Goal: Navigation & Orientation: Find specific page/section

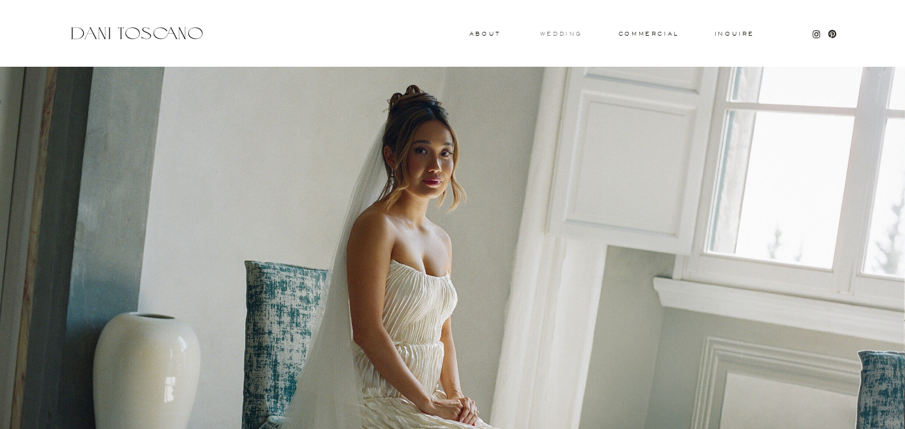
click at [568, 32] on h3 "wedding" at bounding box center [561, 33] width 42 height 5
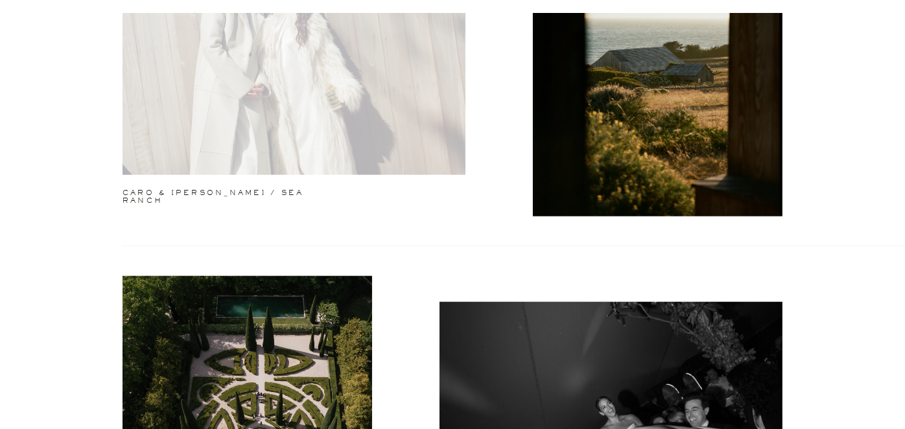
scroll to position [1297, 0]
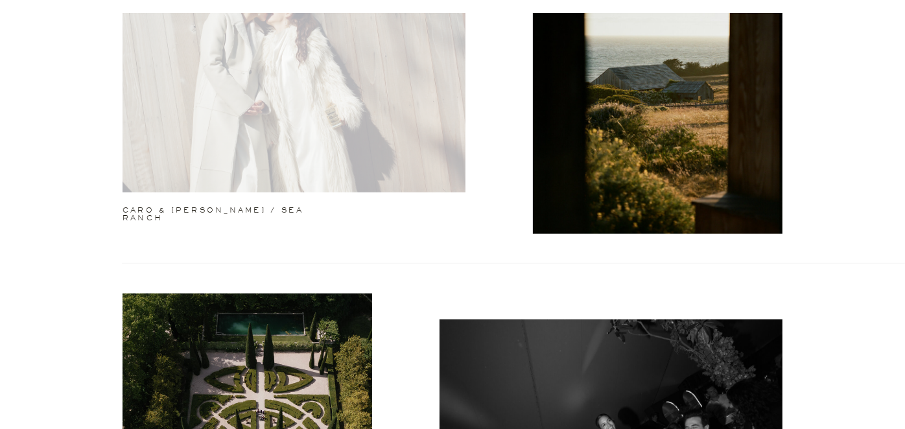
click at [266, 108] on div at bounding box center [294, 69] width 343 height 246
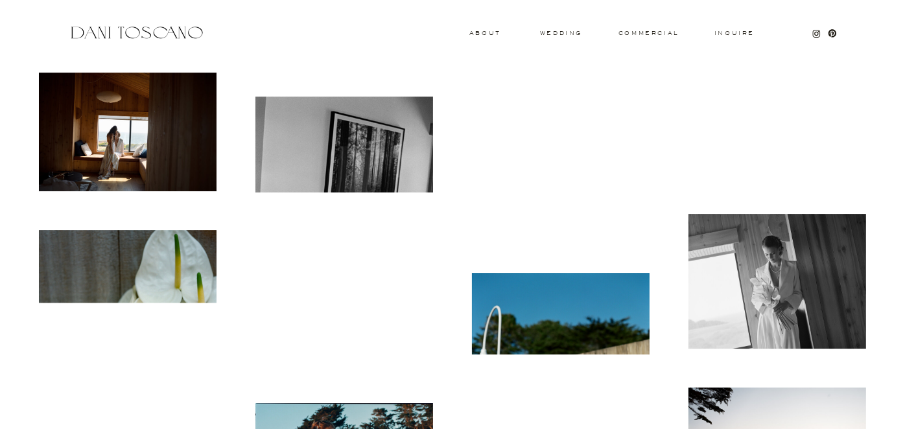
scroll to position [4540, 0]
